Goal: Check status: Check status

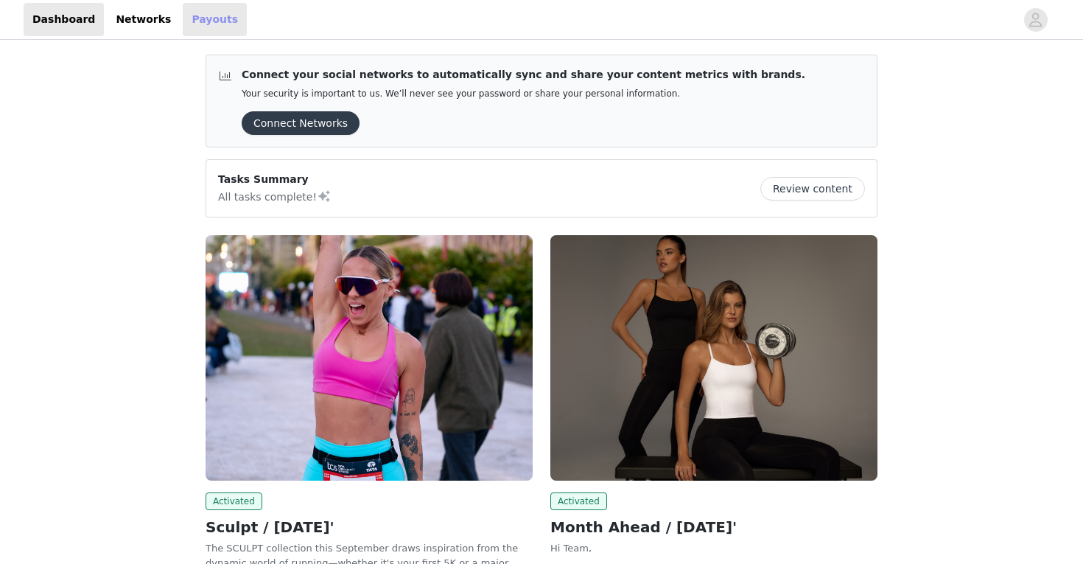
click at [209, 28] on link "Payouts" at bounding box center [215, 19] width 64 height 33
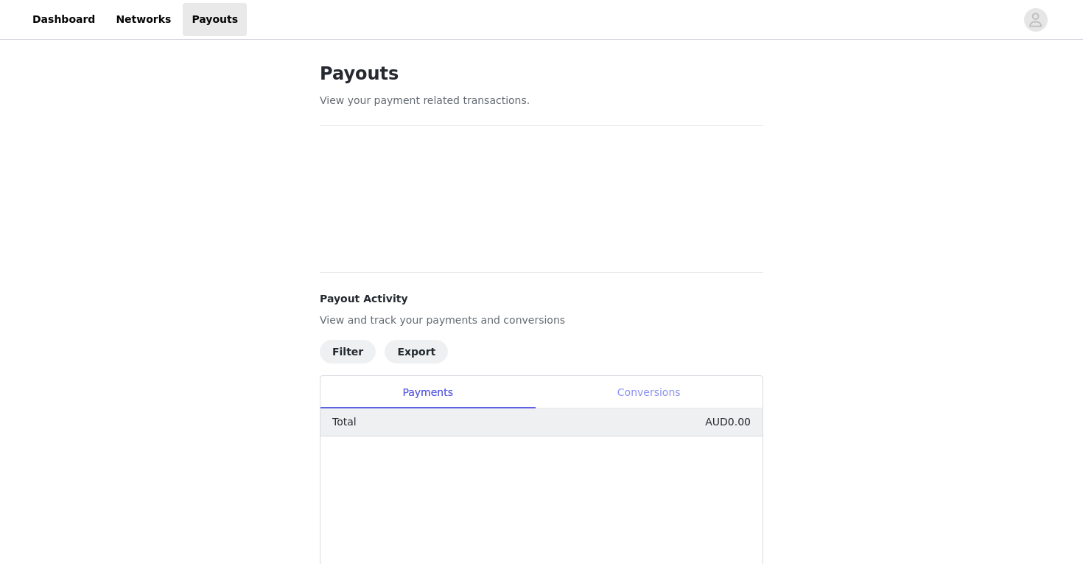
click at [743, 390] on div "Conversions" at bounding box center [649, 392] width 228 height 33
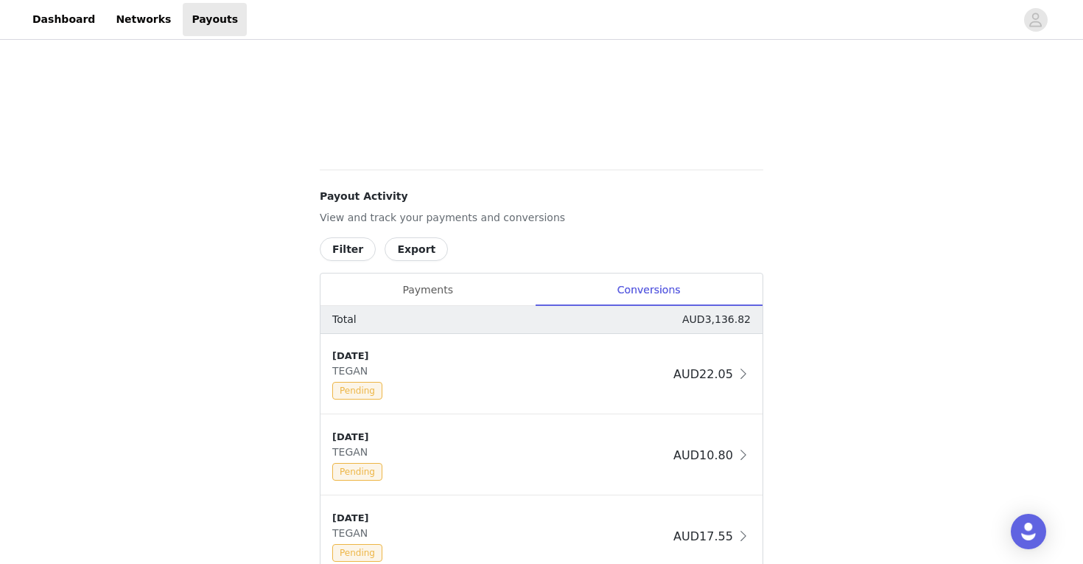
scroll to position [494, 0]
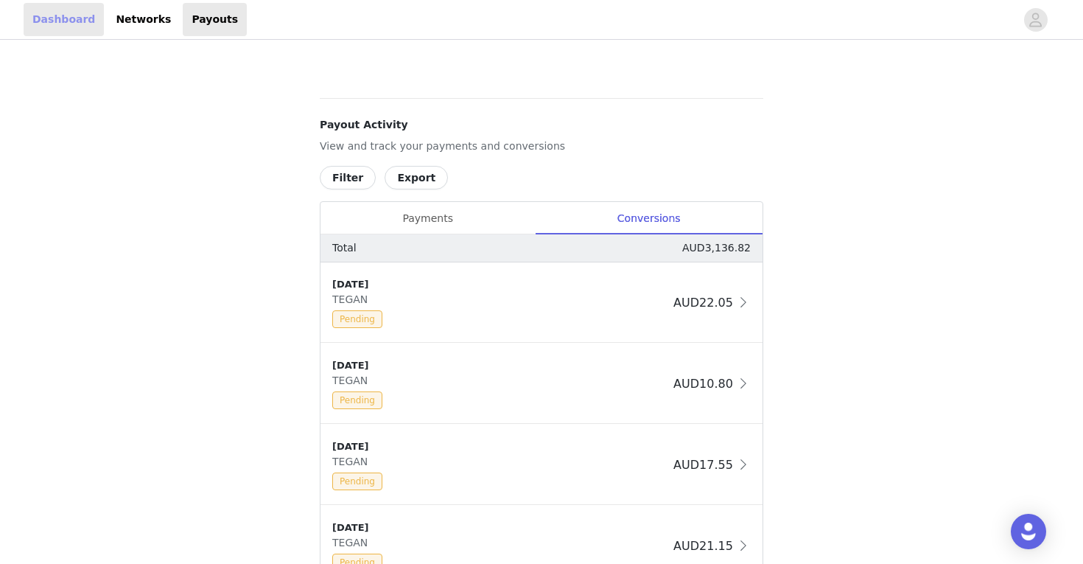
click at [63, 2] on header "Dashboard Networks Payouts" at bounding box center [541, 20] width 1083 height 40
click at [67, 14] on link "Dashboard" at bounding box center [64, 19] width 80 height 33
